Goal: Obtain resource: Obtain resource

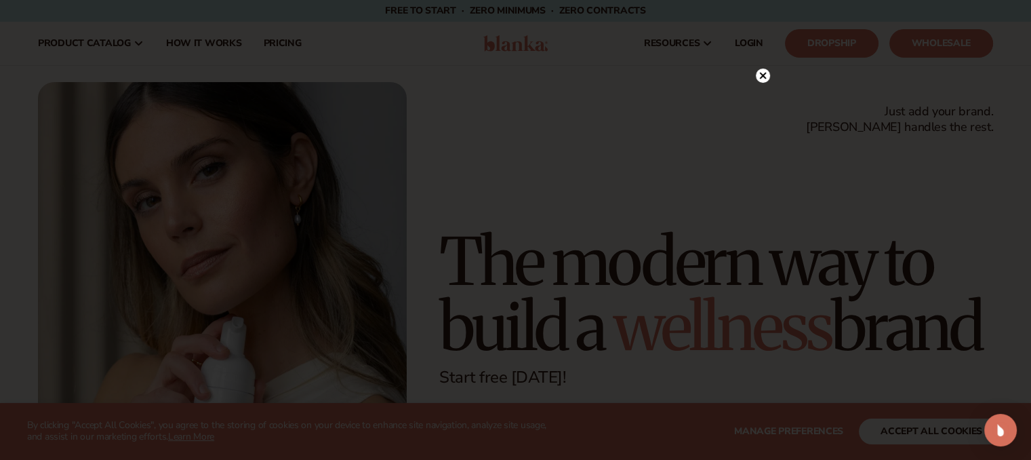
click at [757, 72] on circle at bounding box center [763, 75] width 14 height 14
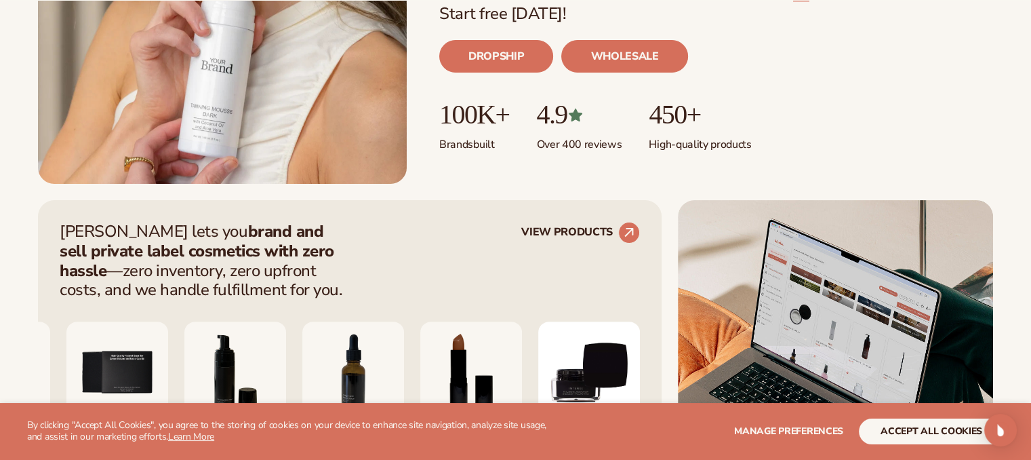
scroll to position [380, 0]
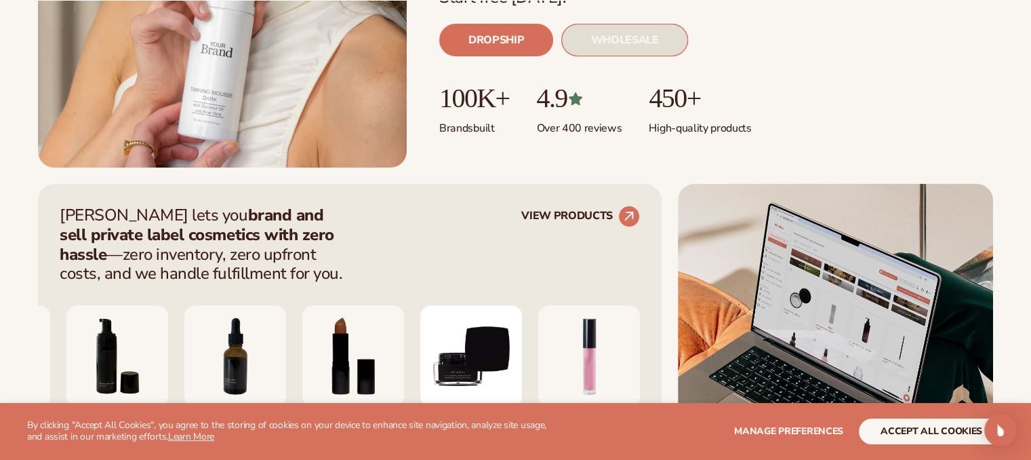
click at [620, 29] on link "WHOLESALE" at bounding box center [624, 40] width 126 height 33
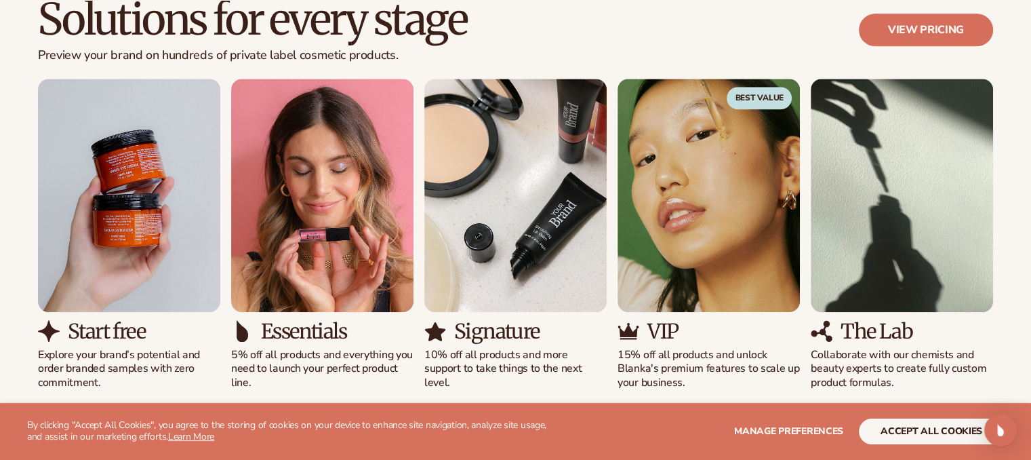
scroll to position [1275, 0]
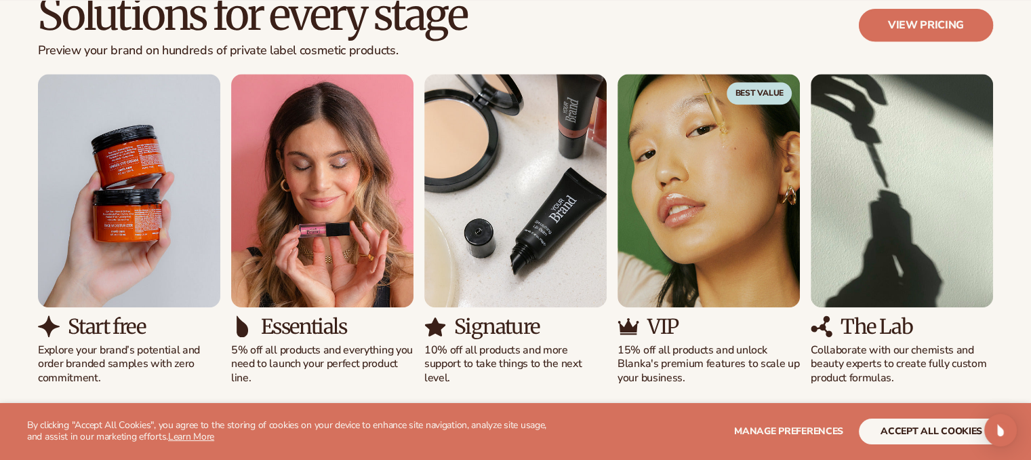
click at [900, 35] on link "View pricing" at bounding box center [926, 25] width 134 height 33
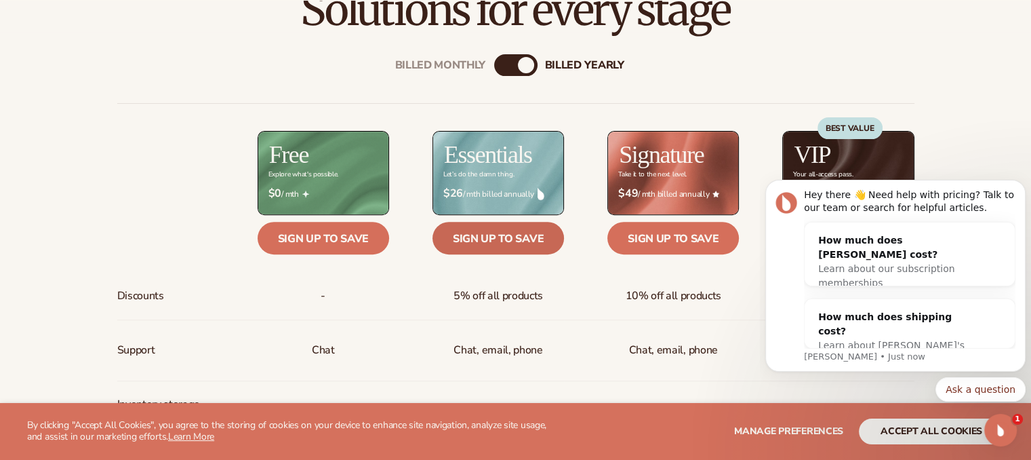
click at [511, 236] on link "Sign up to save" at bounding box center [499, 238] width 132 height 33
click at [502, 158] on h2 "Essentials" at bounding box center [488, 154] width 88 height 24
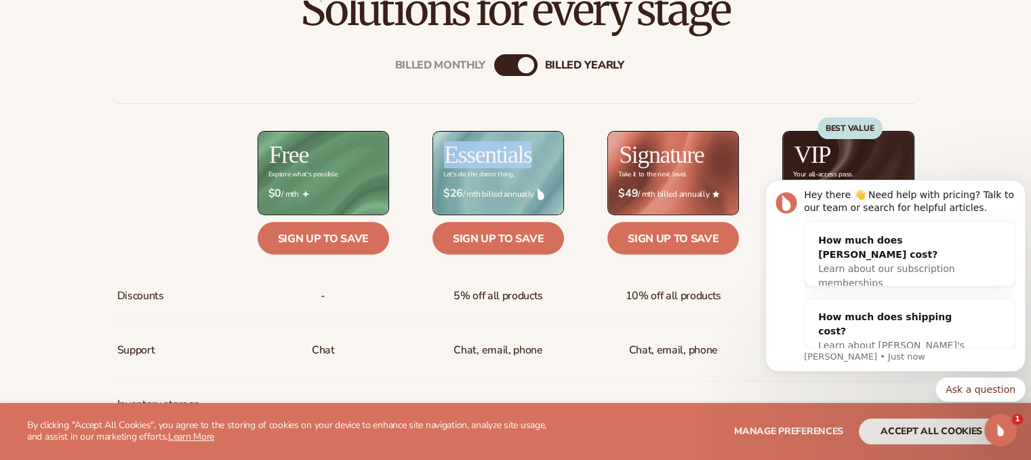
click at [502, 158] on h2 "Essentials" at bounding box center [488, 154] width 88 height 24
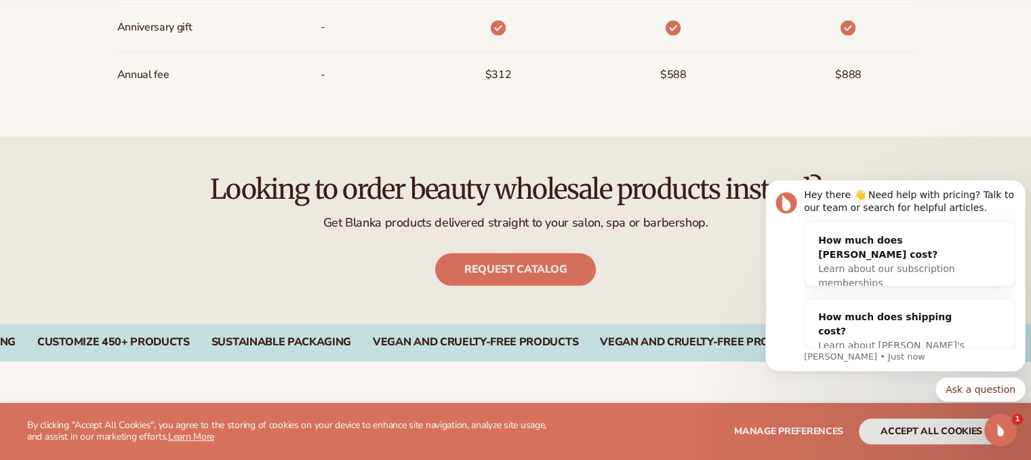
scroll to position [1375, 0]
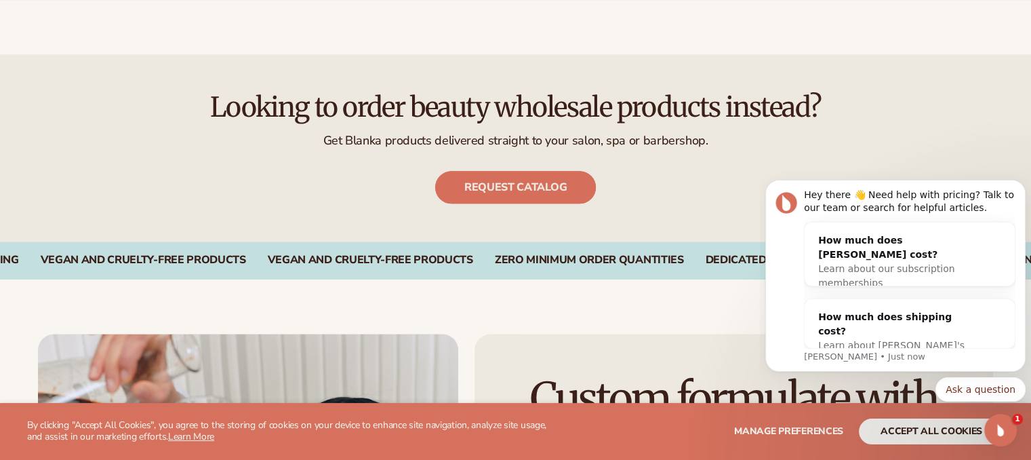
click at [513, 197] on link "Request catalog" at bounding box center [515, 187] width 161 height 33
